Goal: Task Accomplishment & Management: Manage account settings

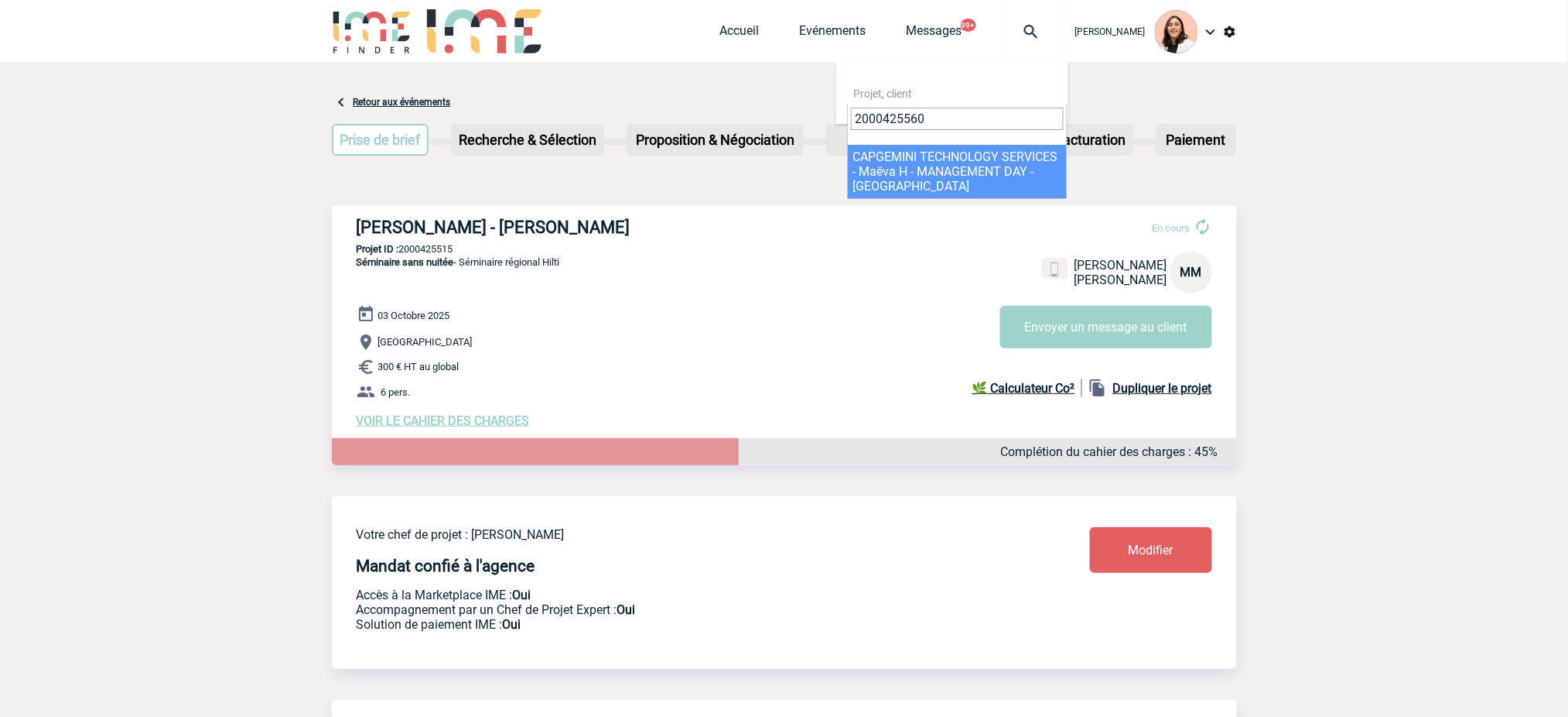
click at [942, 120] on input "2000425560" at bounding box center [957, 119] width 213 height 23
type input "2000419671"
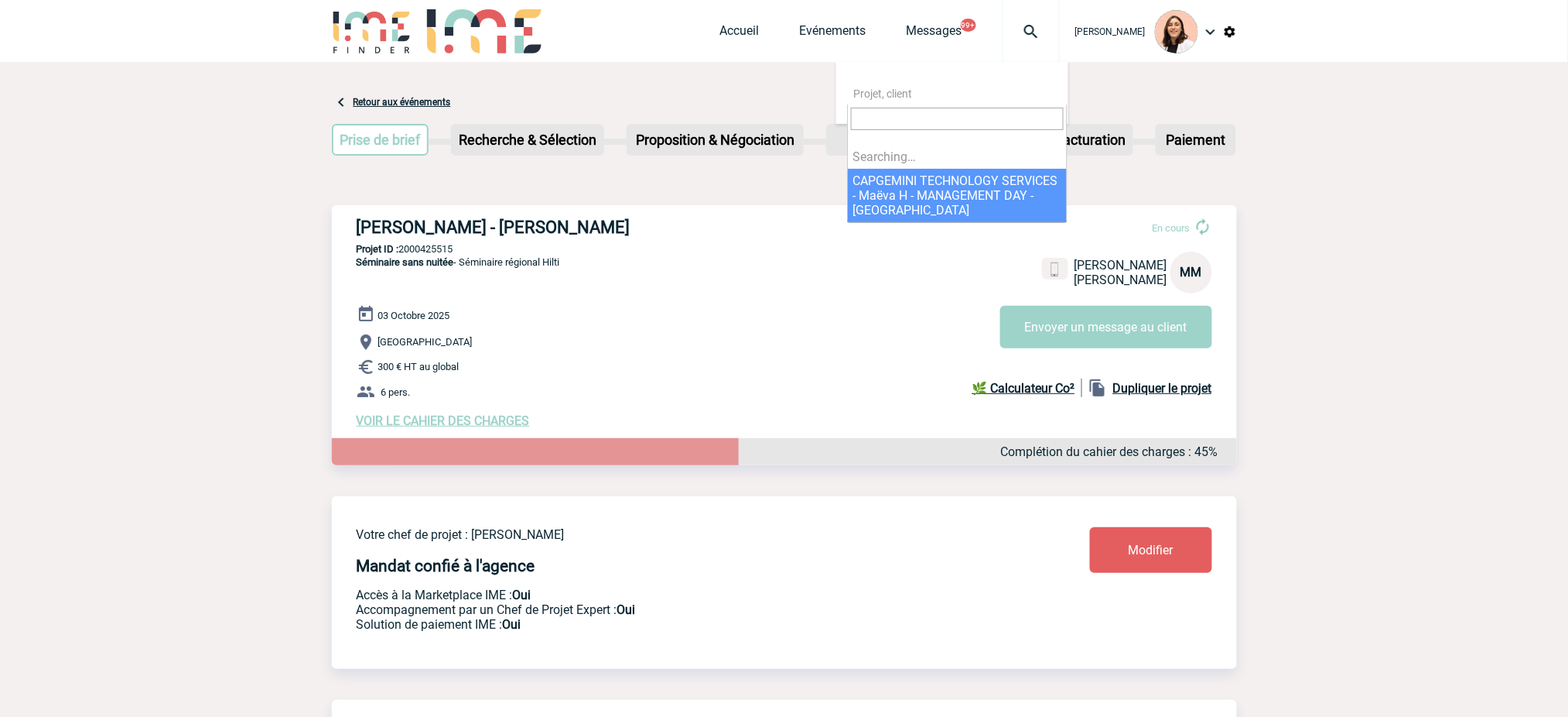
select select "25061"
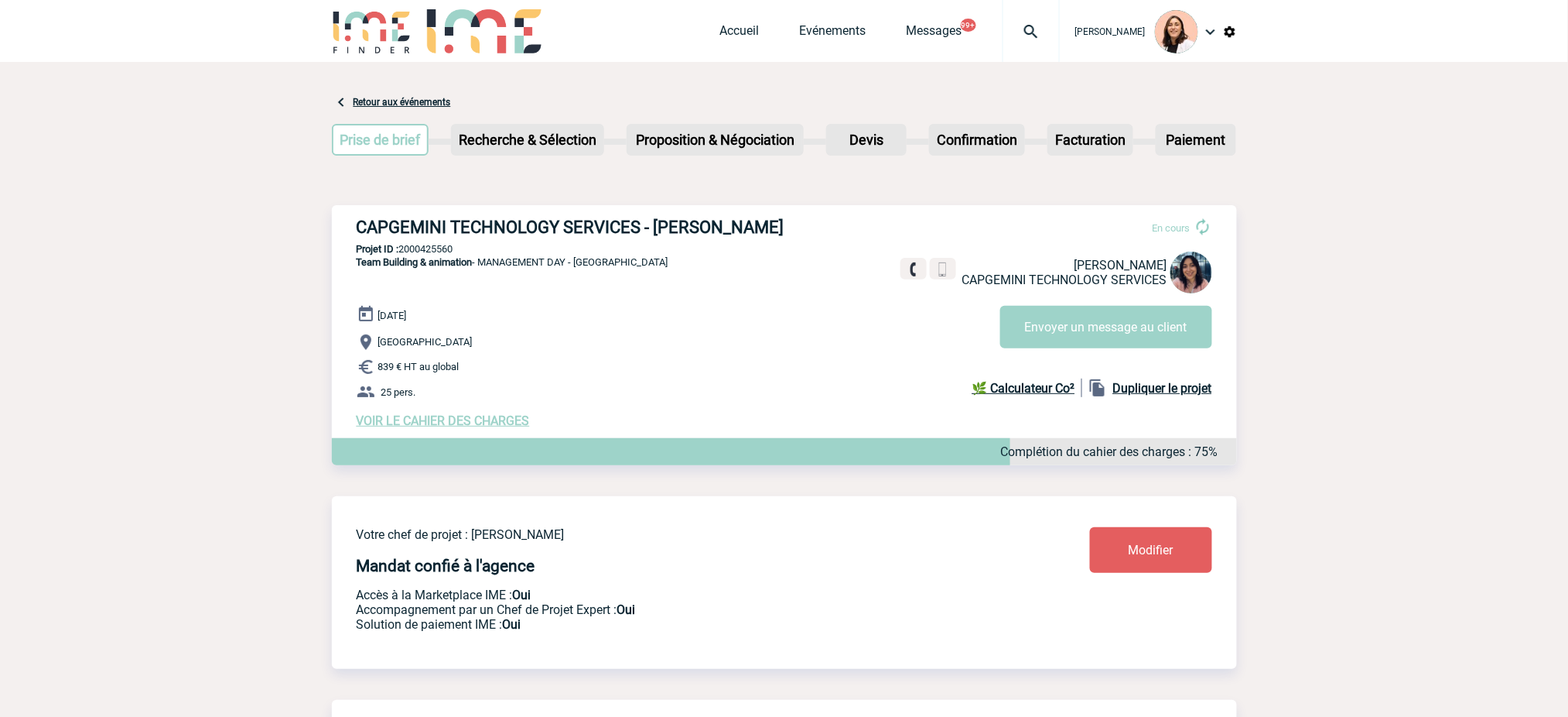
click at [1033, 33] on img at bounding box center [1031, 31] width 55 height 18
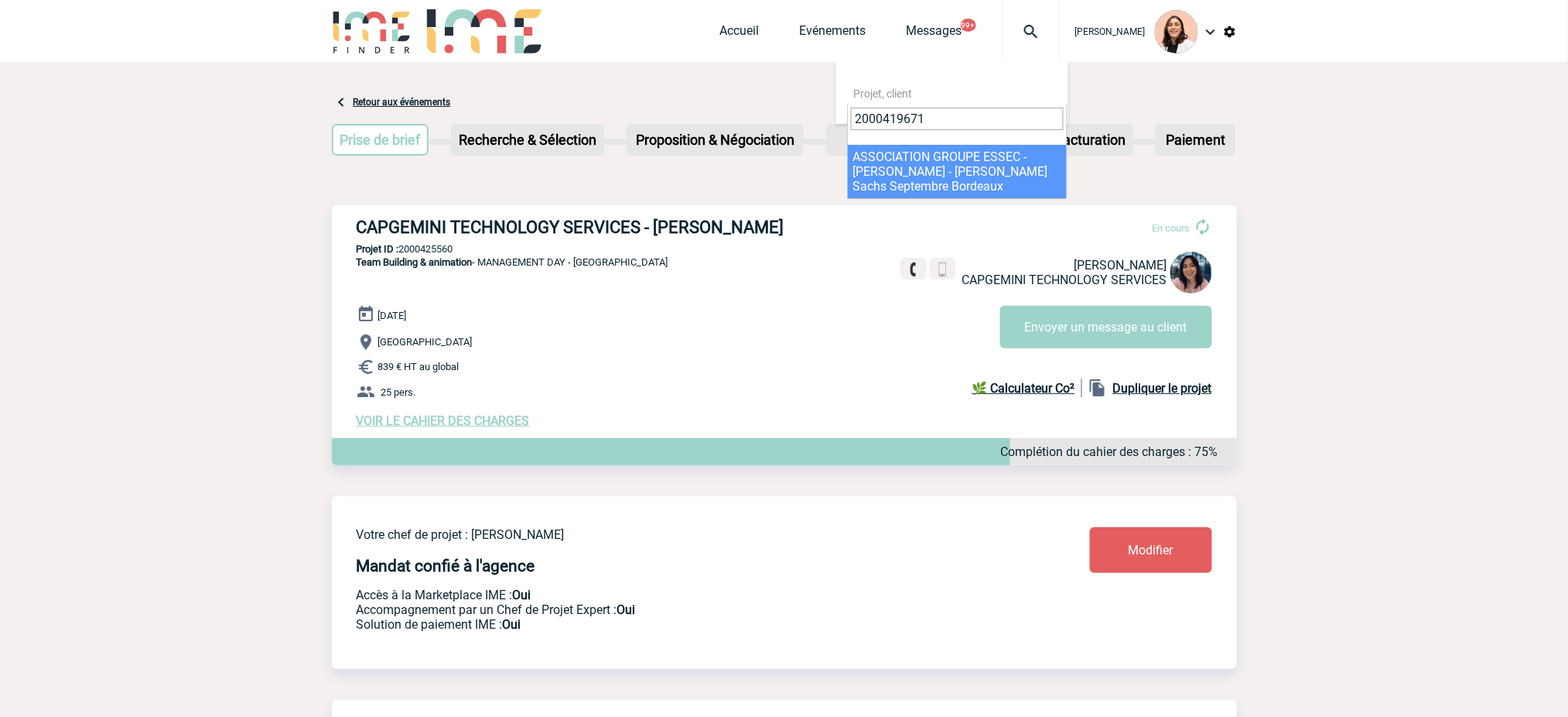
type input "2000419671"
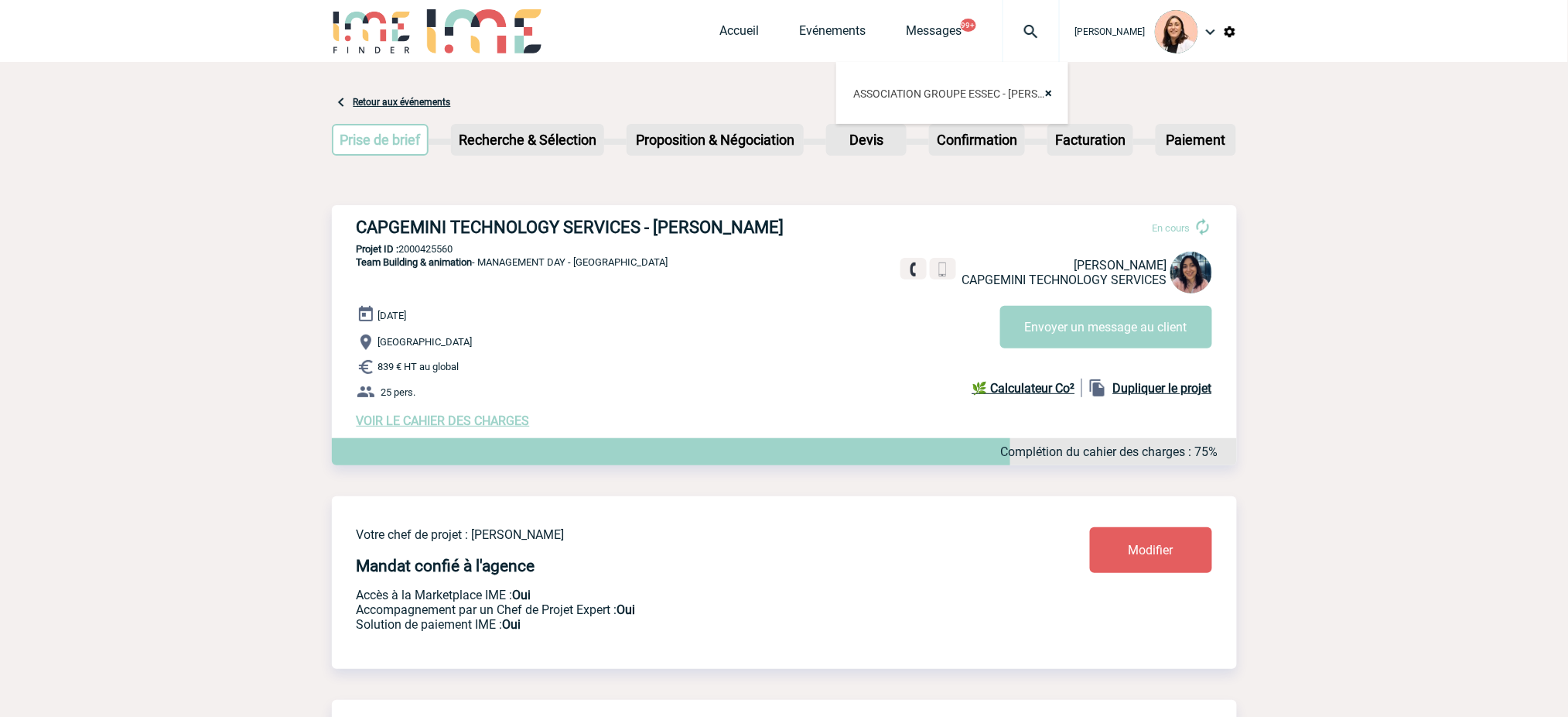
select select "19172"
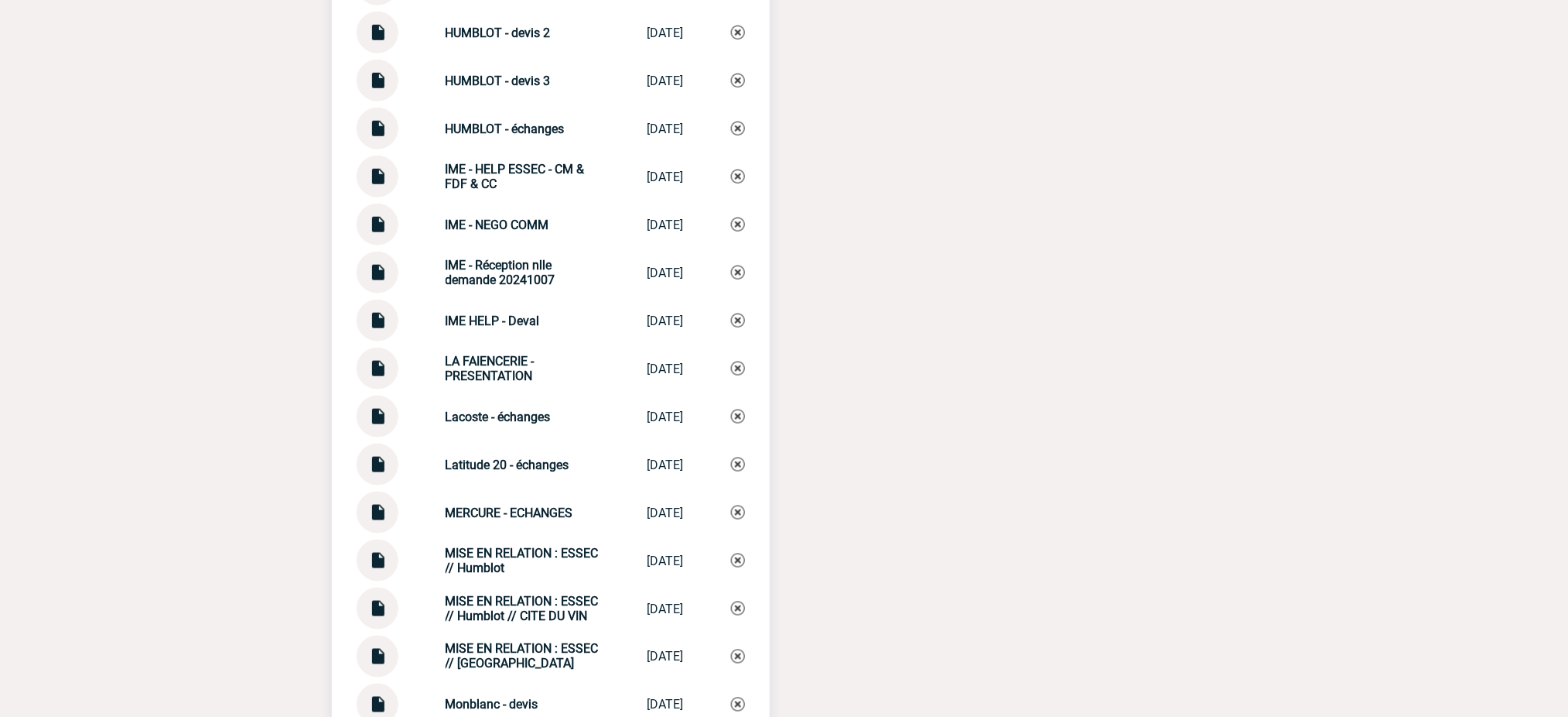
scroll to position [4748, 0]
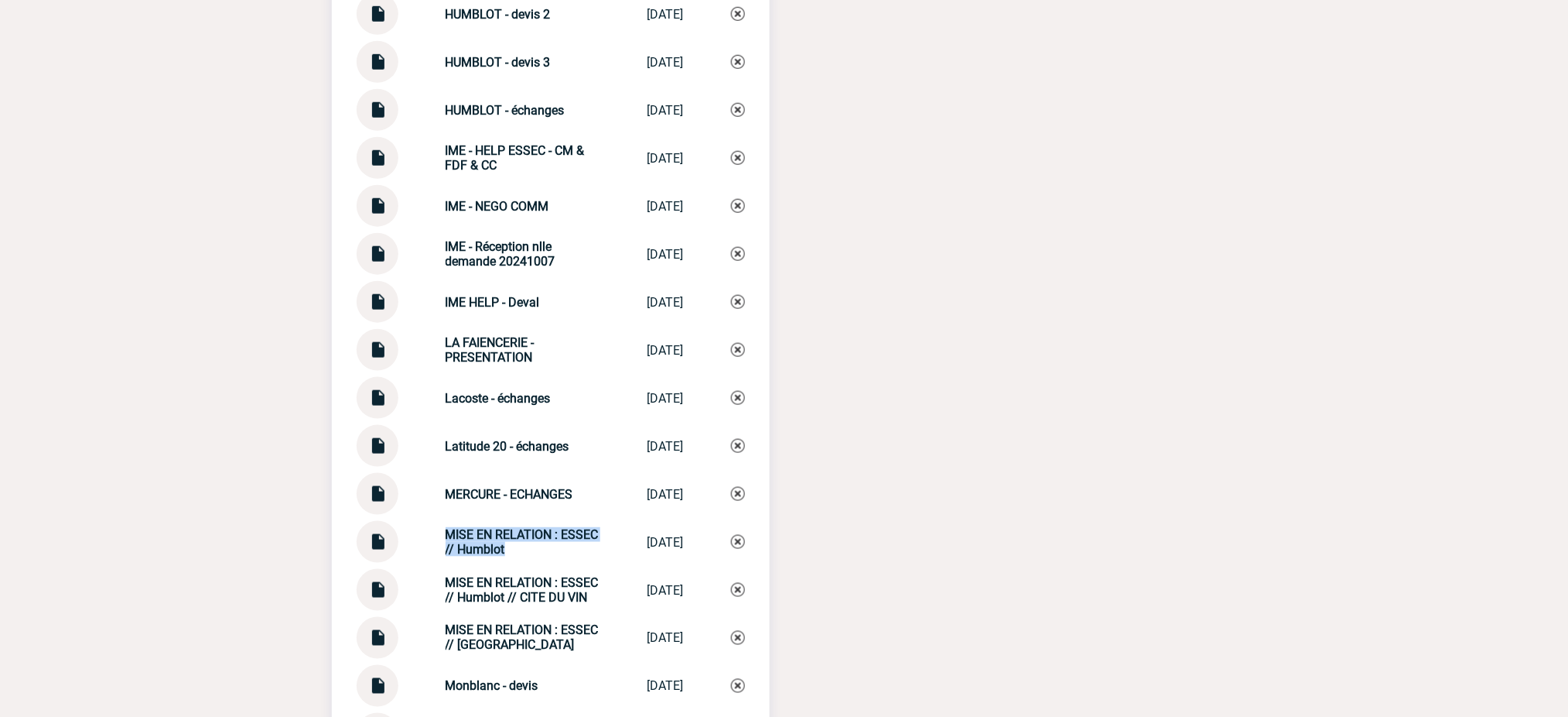
drag, startPoint x: 543, startPoint y: 534, endPoint x: 411, endPoint y: 529, distance: 132.1
click at [411, 529] on div "MISE EN RELATION : ESSEC // Humblot MISE EN RELATIO... [DATE]" at bounding box center [550, 542] width 389 height 42
copy div "MISE EN RELATION : ESSEC // Humblot"
click at [740, 535] on img at bounding box center [738, 542] width 14 height 14
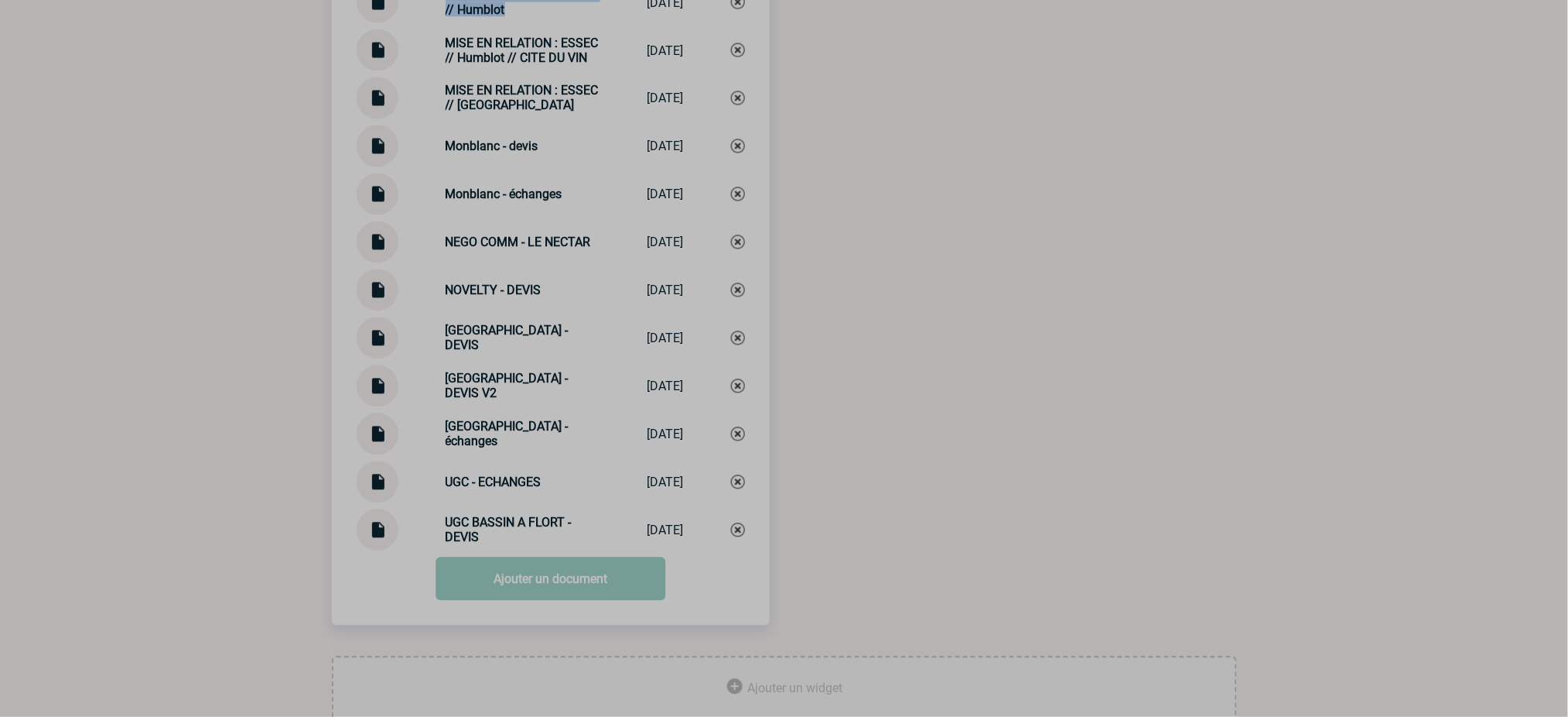
scroll to position [5317, 0]
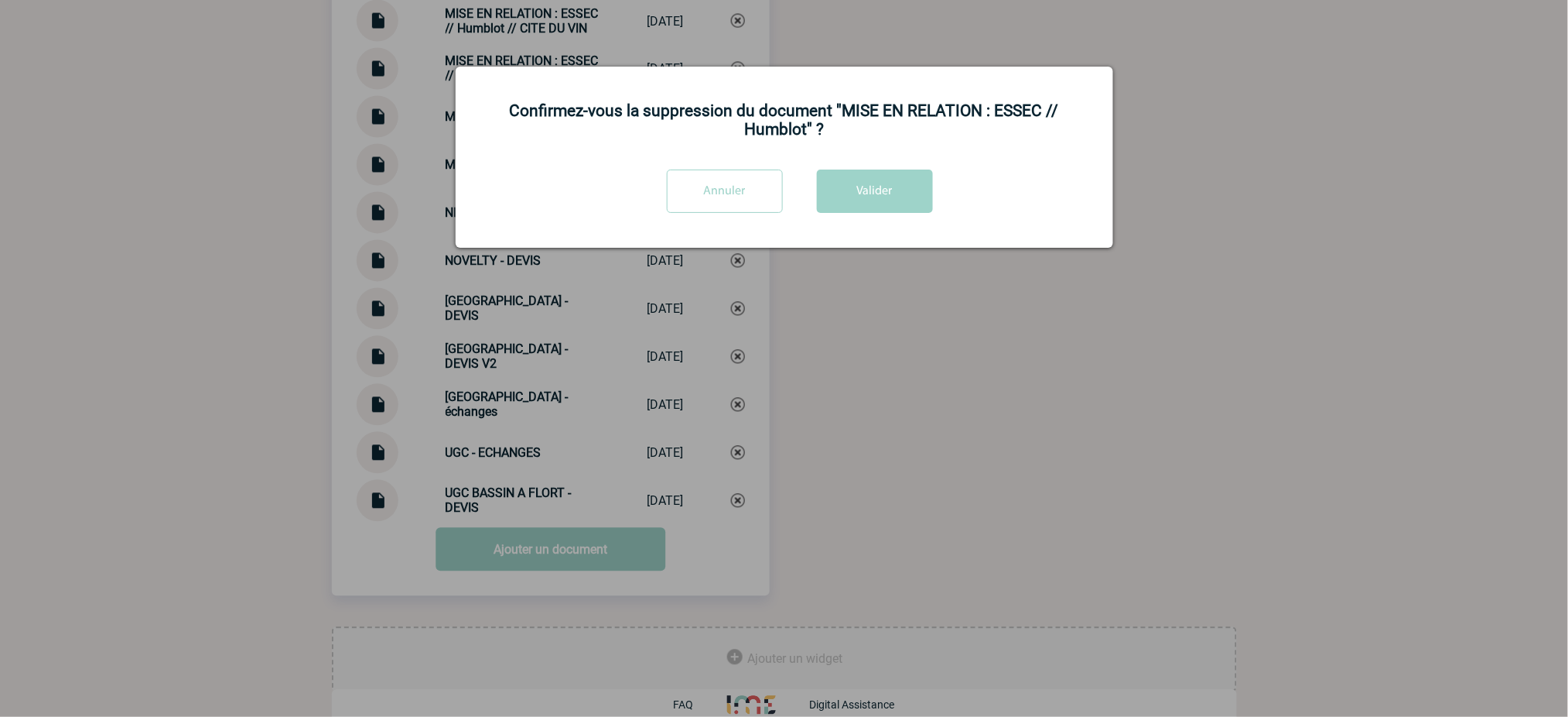
click at [888, 165] on div "Confirmez-vous la suppression du document "MISE EN RELATION : ESSEC // Humblot"…" at bounding box center [785, 157] width 658 height 181
click at [886, 184] on button "Valider" at bounding box center [875, 191] width 116 height 43
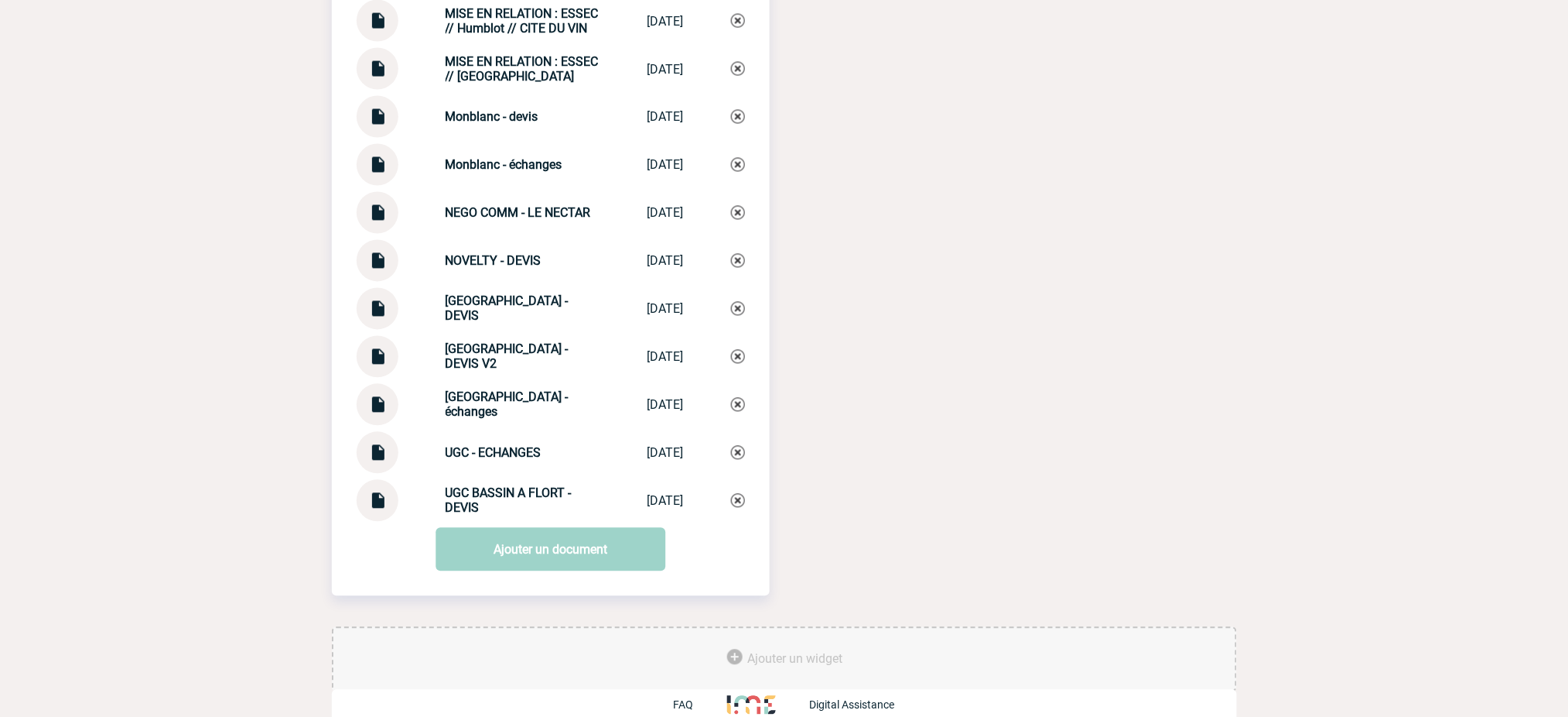
click at [530, 534] on link "Ajouter un document" at bounding box center [550, 550] width 230 height 43
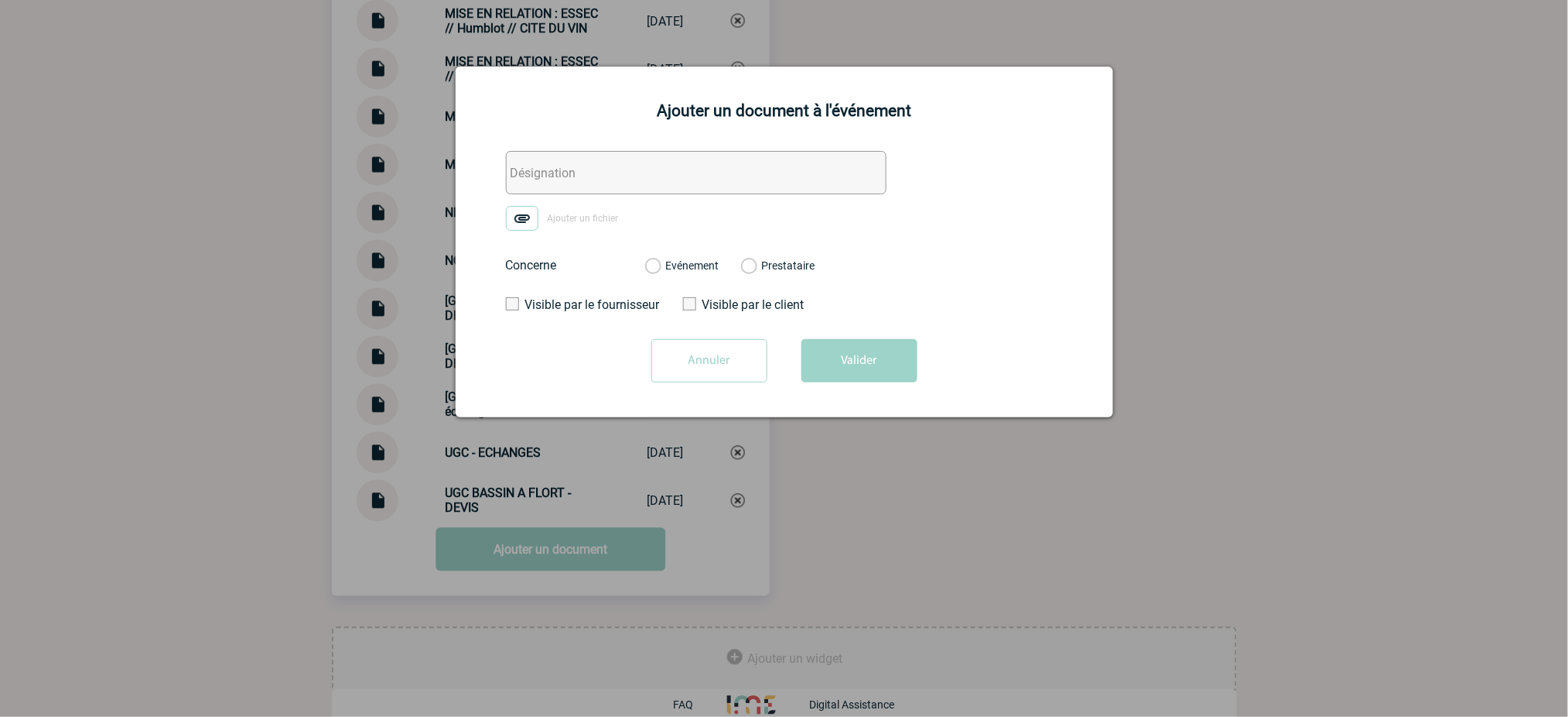
drag, startPoint x: 646, startPoint y: 160, endPoint x: 624, endPoint y: 171, distance: 24.6
click at [646, 160] on input "text" at bounding box center [697, 172] width 381 height 43
paste input "MISE EN RELATION : ESSEC // Humblot"
type input "MISE EN RELATION : ESSEC // Humblot"
click at [524, 236] on form "MISE EN RELATION : ESSEC // Humblot Ajouter un fichier Concerne Evénement Prest…" at bounding box center [784, 272] width 619 height 243
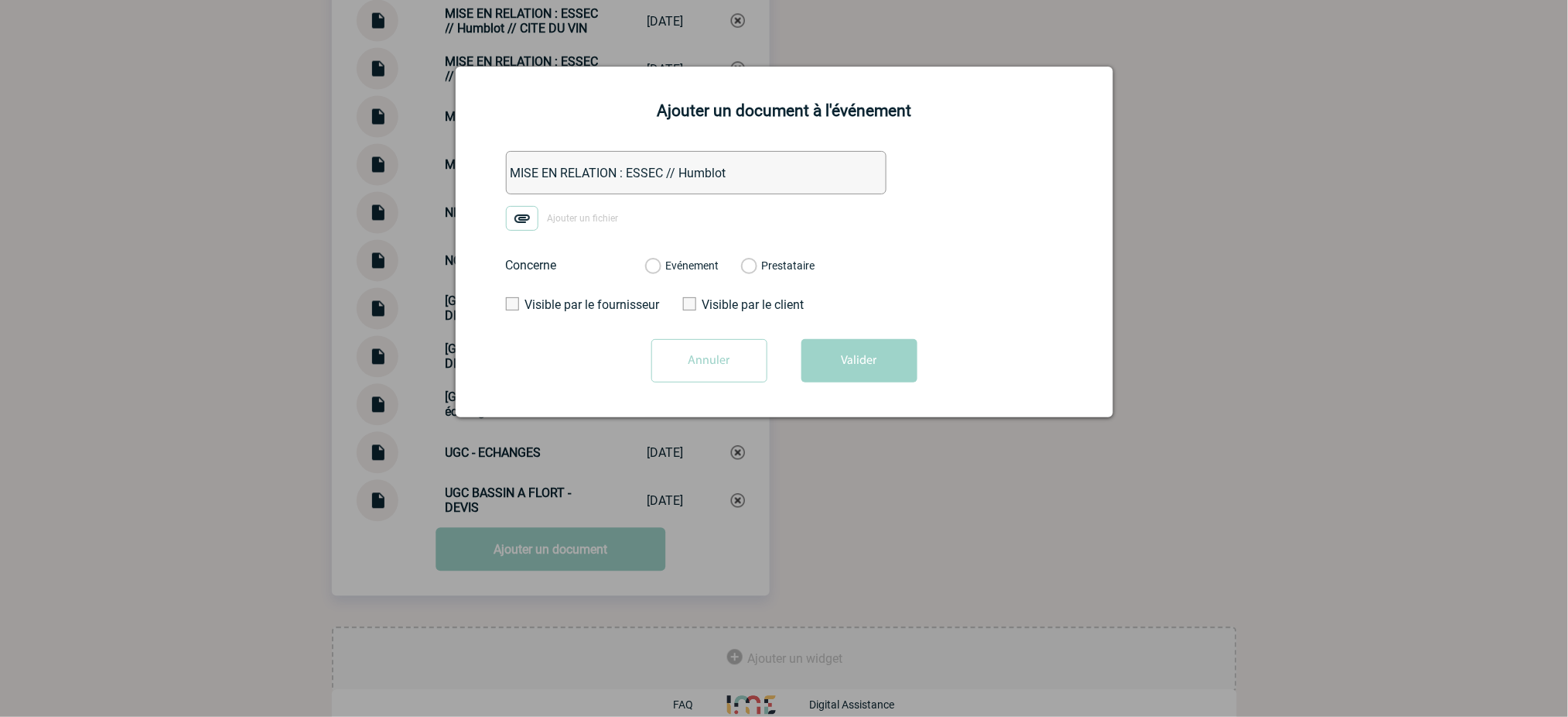
click at [513, 214] on img at bounding box center [523, 218] width 33 height 25
click at [0, 0] on input "Ajouter un fichier" at bounding box center [0, 0] width 0 height 0
click at [660, 271] on label "Evénement" at bounding box center [652, 266] width 15 height 14
click at [0, 0] on input "Evénement" at bounding box center [0, 0] width 0 height 0
click at [903, 352] on button "Valider" at bounding box center [859, 361] width 116 height 43
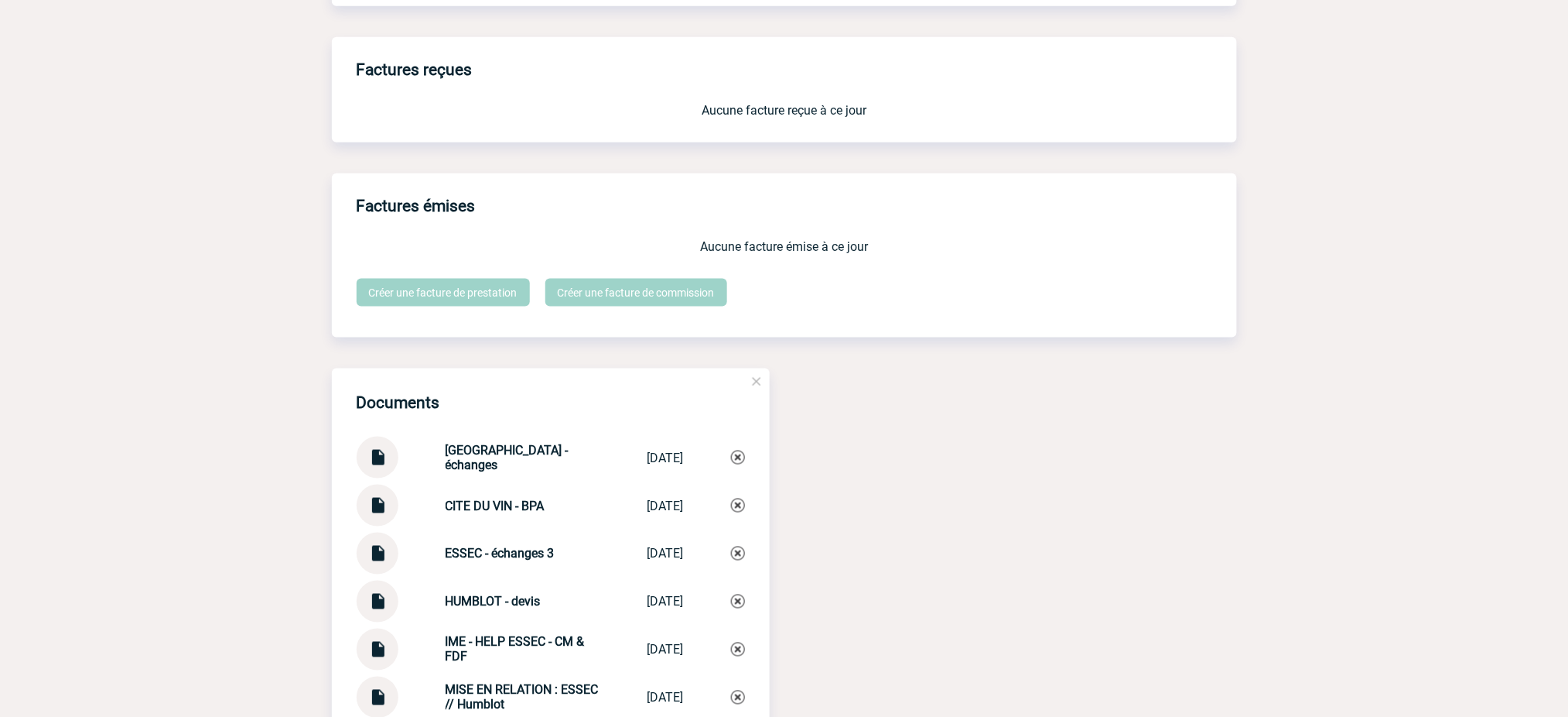
scroll to position [2690, 0]
